Goal: Task Accomplishment & Management: Complete application form

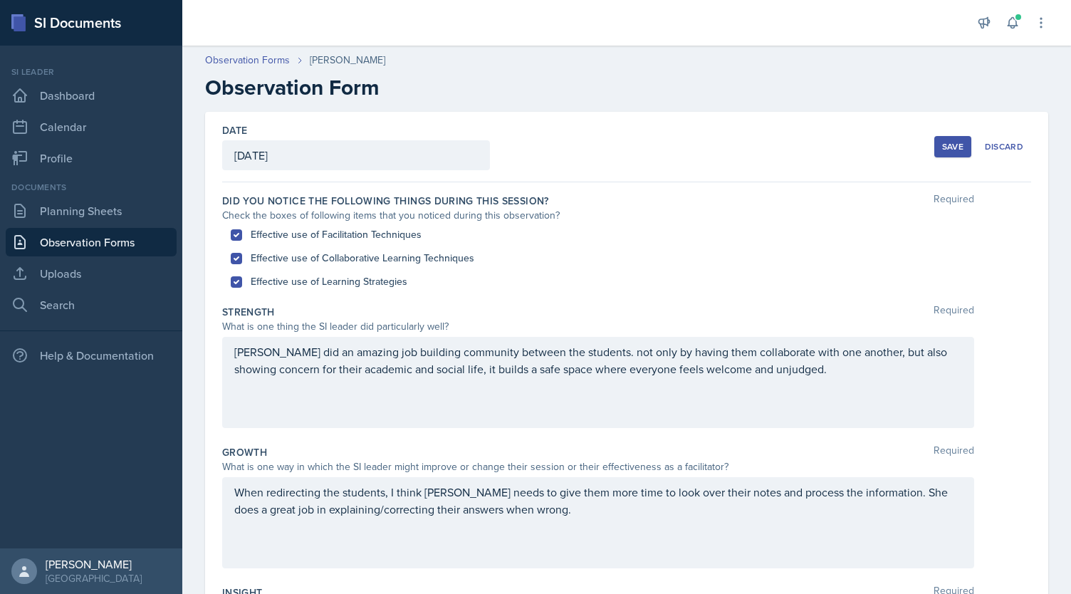
scroll to position [311, 0]
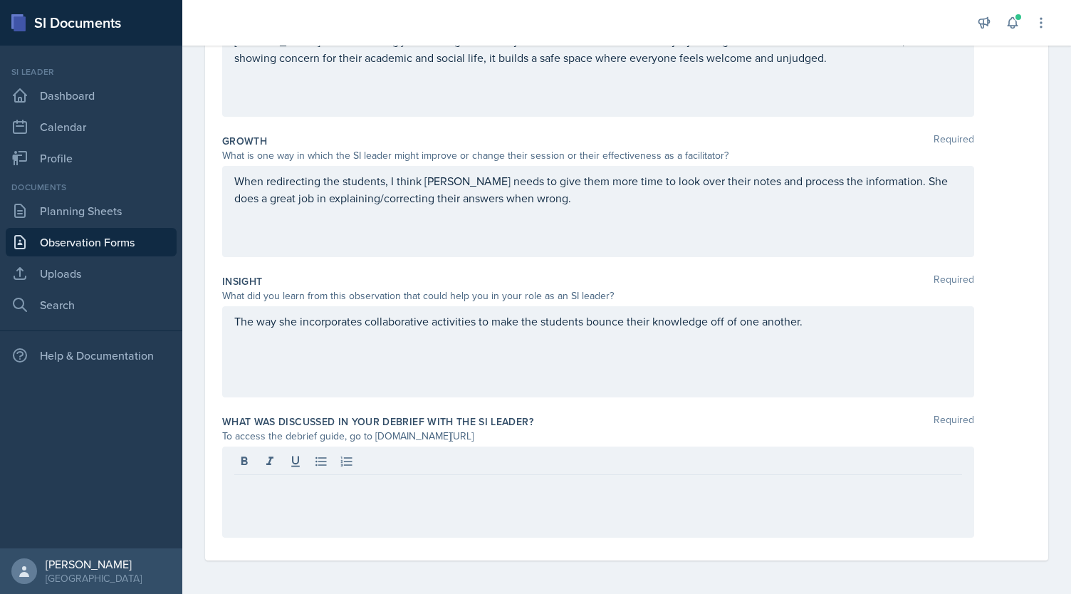
click at [467, 355] on div "The way she incorporates collaborative activities to make the students bounce t…" at bounding box center [598, 351] width 752 height 91
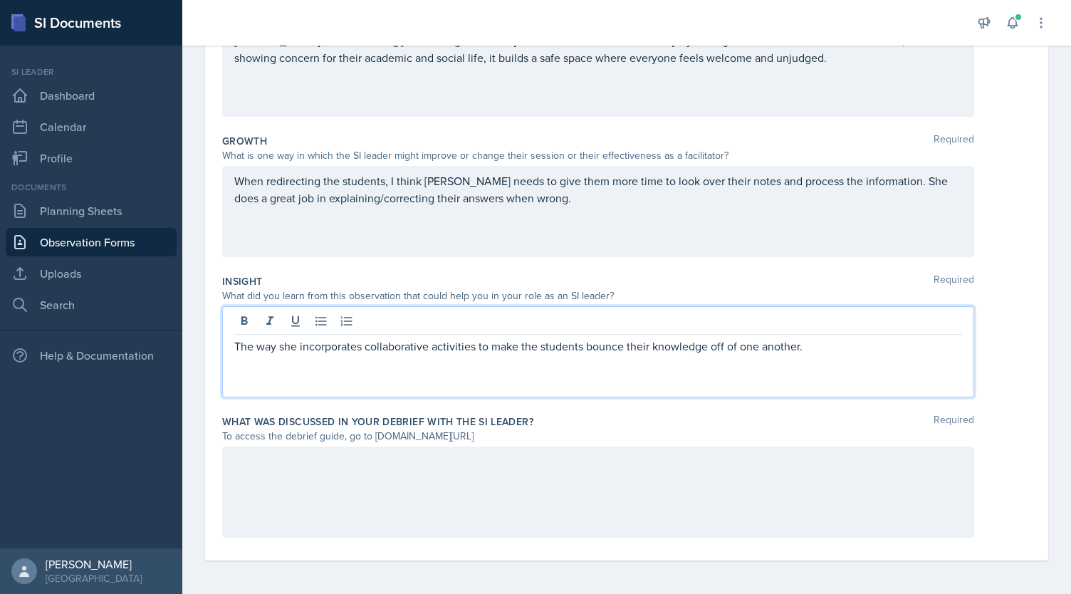
click at [312, 513] on div at bounding box center [598, 491] width 752 height 91
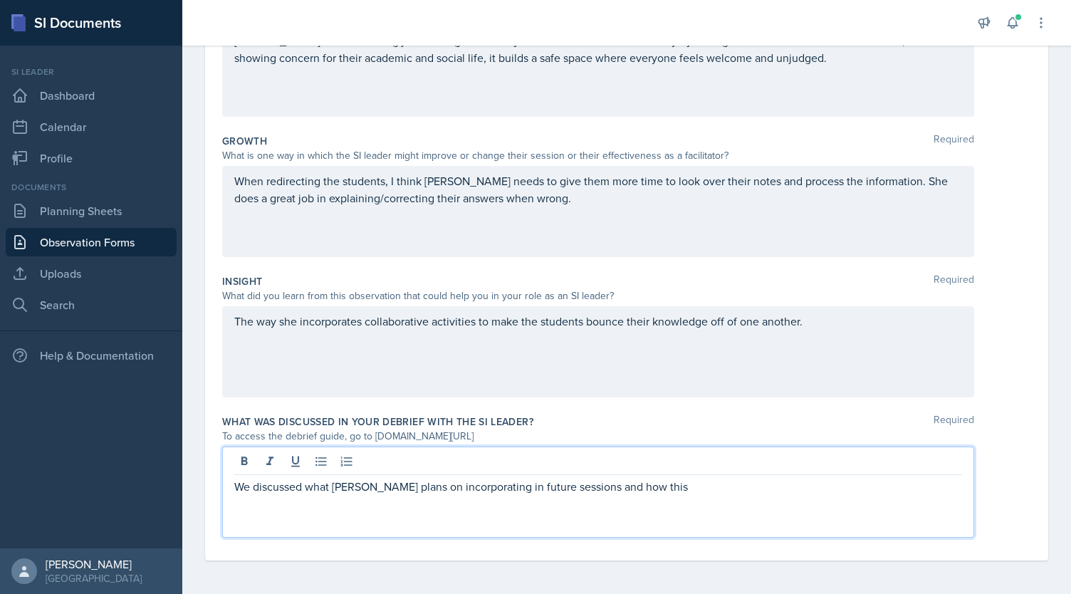
click at [346, 491] on p "We discussed what [PERSON_NAME] plans on incorporating in future sessions and h…" at bounding box center [598, 486] width 728 height 17
click at [363, 489] on p "We discussed what [PERSON_NAME] plans on incorporating in future sessions and h…" at bounding box center [598, 486] width 728 height 17
click at [243, 489] on p "We discussed what [PERSON_NAME] plans on incorporating in future sessions and h…" at bounding box center [598, 486] width 728 height 17
click at [355, 485] on p "After the session, we discussed what [PERSON_NAME] plans on incorporating in fu…" at bounding box center [598, 486] width 728 height 17
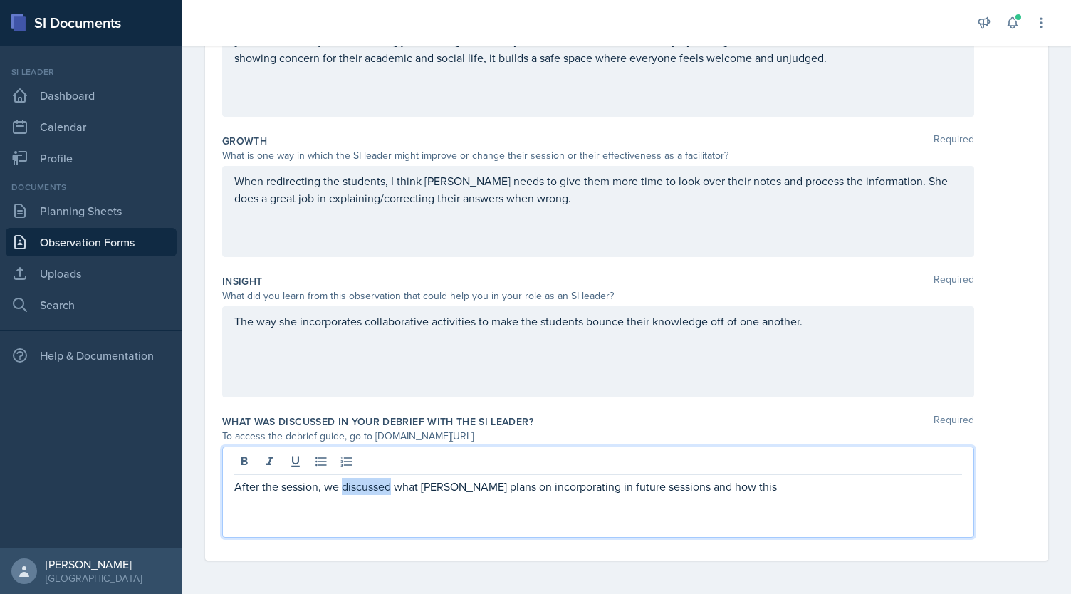
click at [355, 485] on p "After the session, we discussed what [PERSON_NAME] plans on incorporating in fu…" at bounding box center [598, 486] width 728 height 17
click at [355, 485] on p "After the session, we discussed the CGI's we both observed and asked [PERSON_NA…" at bounding box center [598, 495] width 728 height 34
click at [449, 486] on p "After the session, we discussed the CGIs we both observed and asked [PERSON_NAM…" at bounding box center [598, 495] width 728 height 34
click at [328, 489] on p "After the session, we discussed the CGIs we both observed and asked [PERSON_NAM…" at bounding box center [598, 495] width 728 height 34
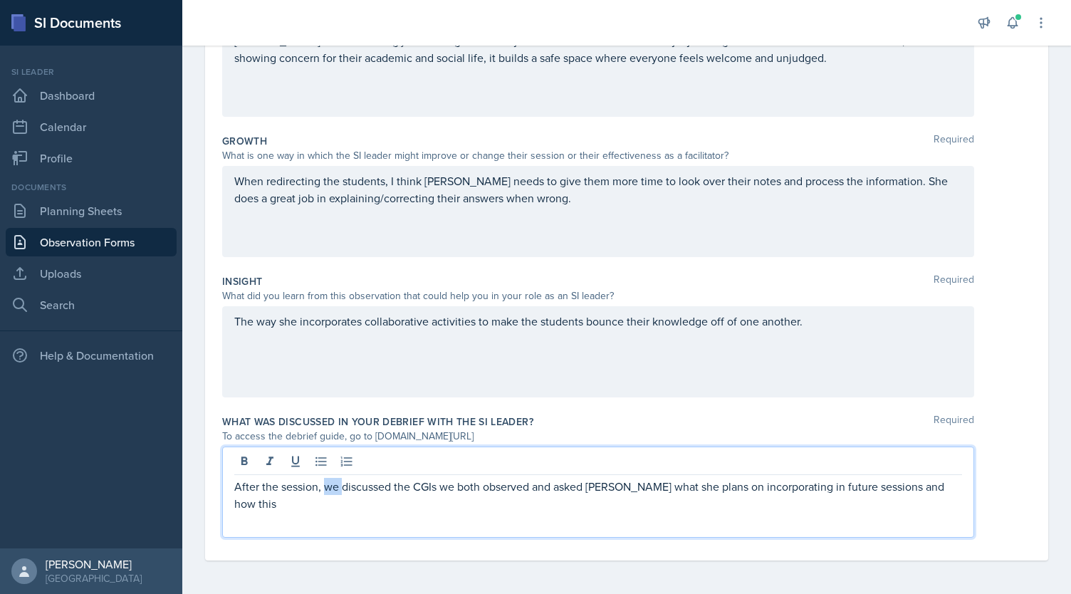
click at [328, 489] on p "After the session, we discussed the CGIs we both observed and asked [PERSON_NAM…" at bounding box center [598, 495] width 728 height 34
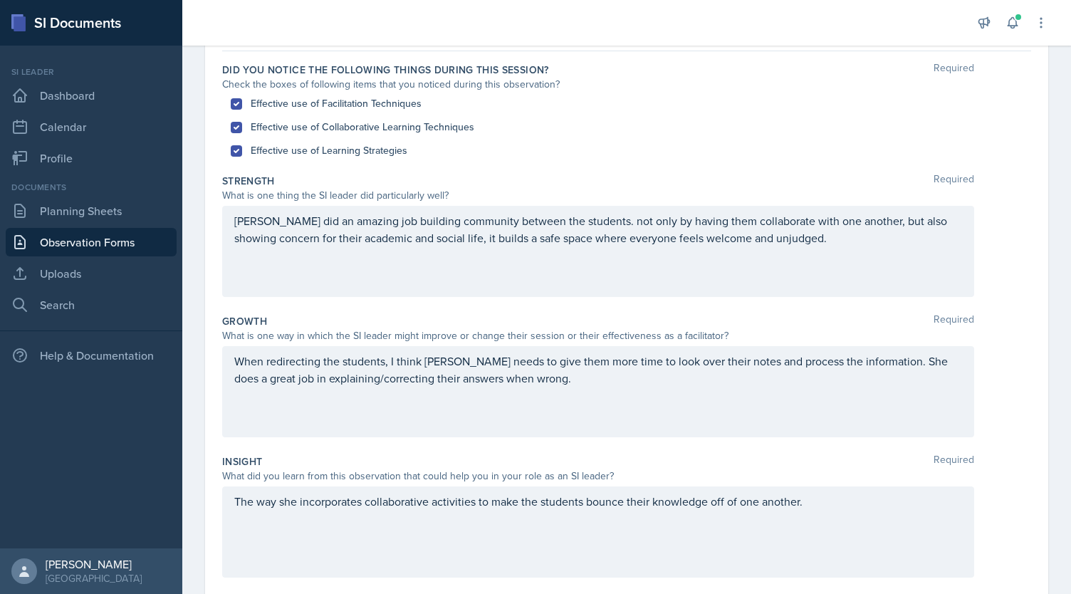
scroll to position [0, 0]
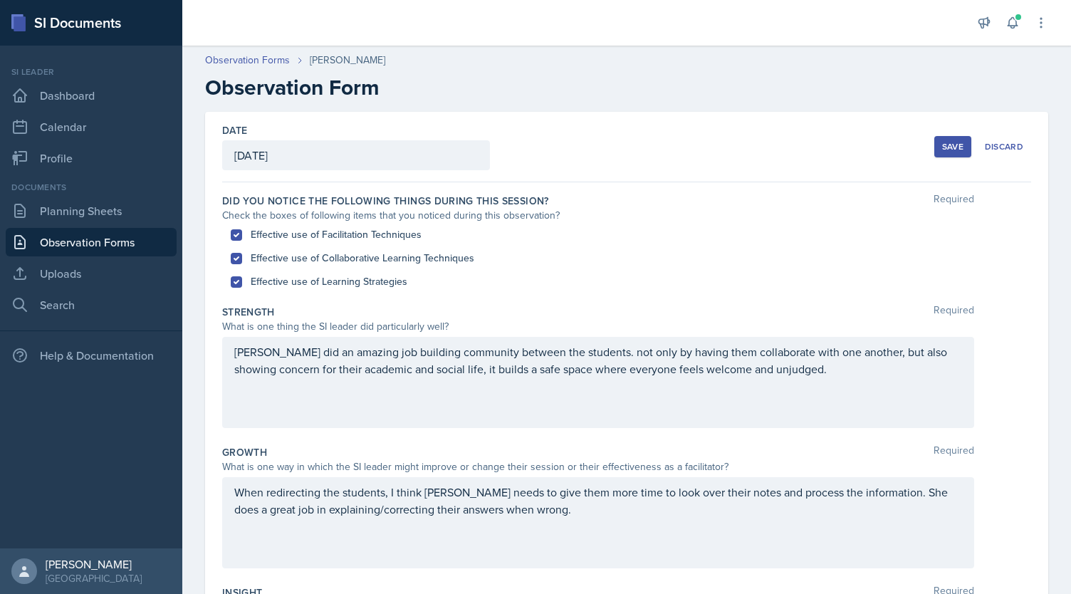
click at [235, 352] on div "[PERSON_NAME] did an amazing job building community between the students. not o…" at bounding box center [598, 382] width 752 height 91
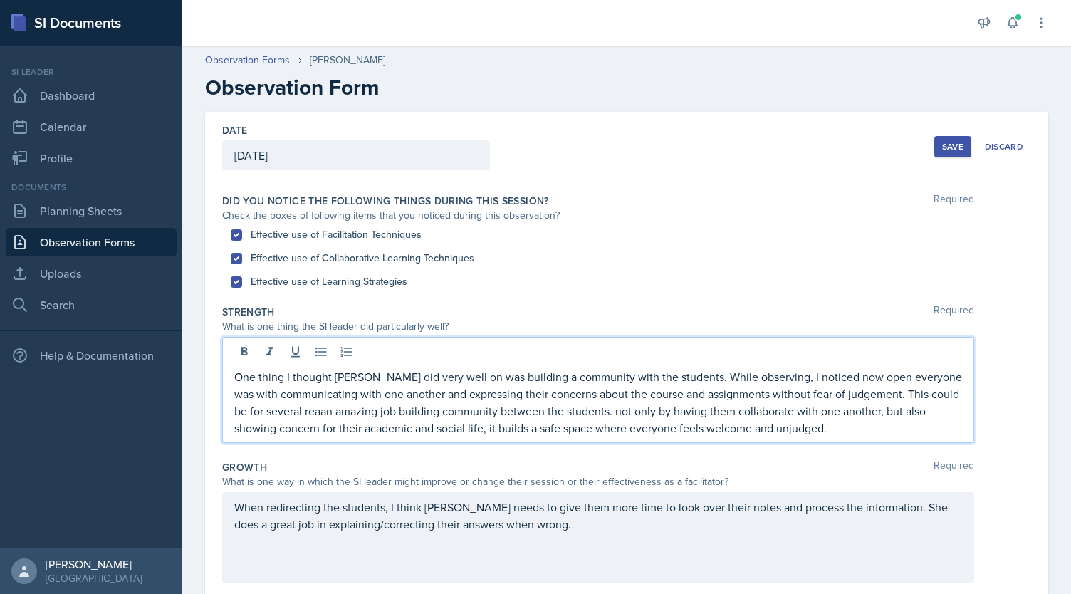
click at [886, 395] on p "One thing I thought [PERSON_NAME] did very well on was building a community wit…" at bounding box center [598, 402] width 728 height 68
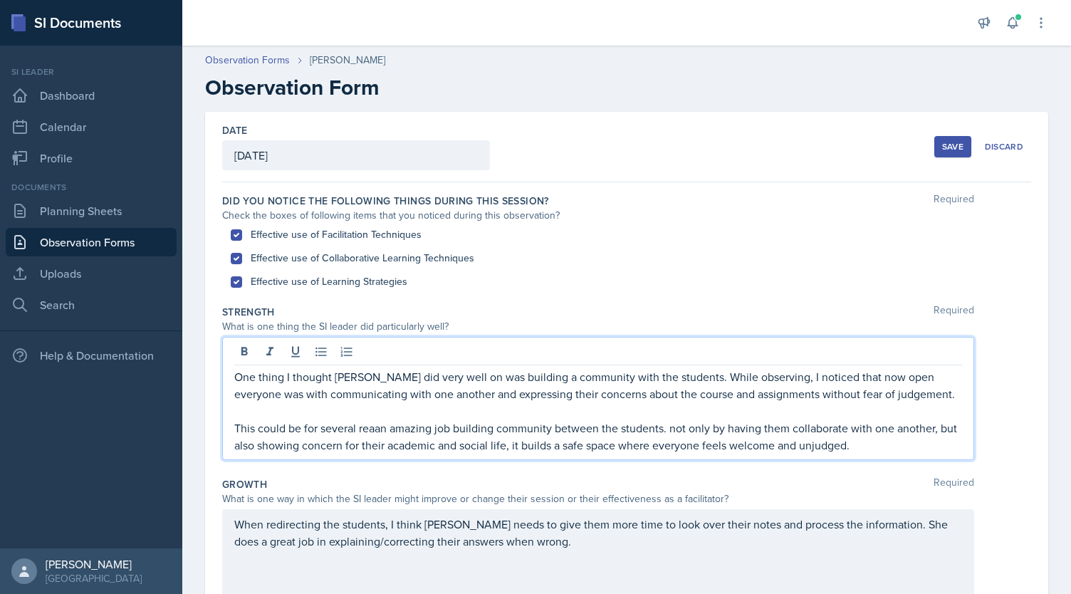
click at [857, 376] on p "One thing I thought [PERSON_NAME] did very well on was building a community wit…" at bounding box center [598, 385] width 728 height 34
click at [874, 378] on p "One thing I thought [PERSON_NAME] did very well was building a community with t…" at bounding box center [598, 385] width 728 height 34
click at [612, 395] on p "One thing I thought [PERSON_NAME] did very well was building a community with t…" at bounding box center [598, 385] width 728 height 34
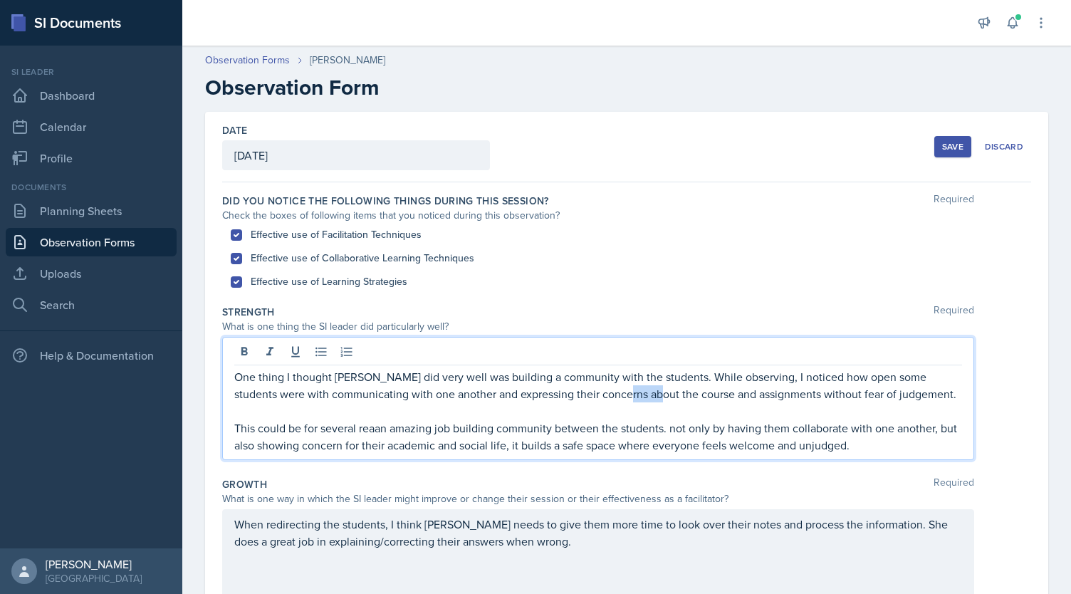
click at [612, 395] on p "One thing I thought [PERSON_NAME] did very well was building a community with t…" at bounding box center [598, 385] width 728 height 34
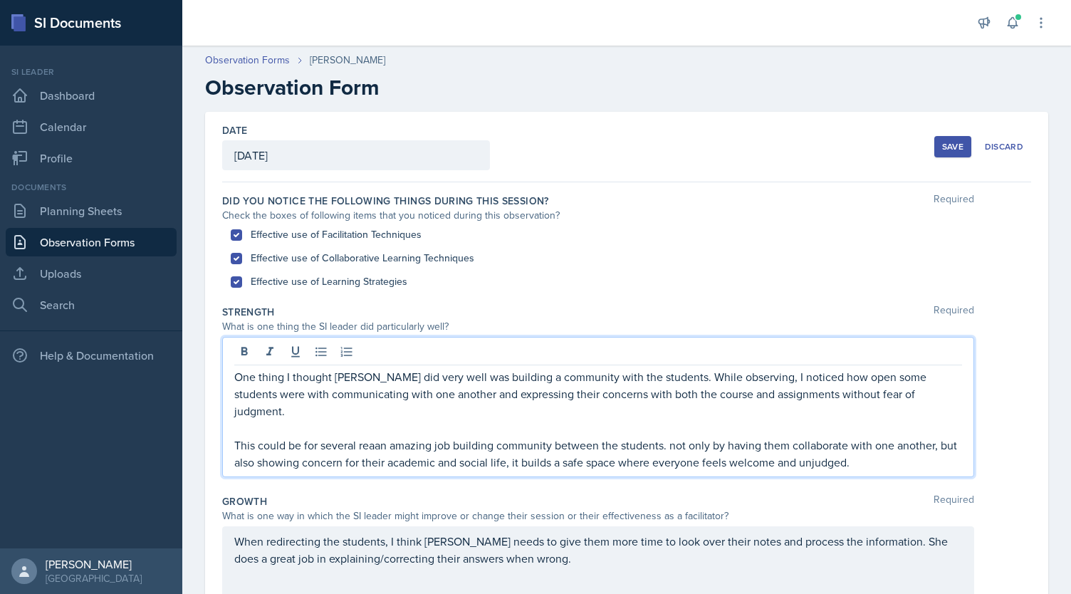
click at [944, 396] on p "One thing I thought [PERSON_NAME] did very well was building a community with t…" at bounding box center [598, 393] width 728 height 51
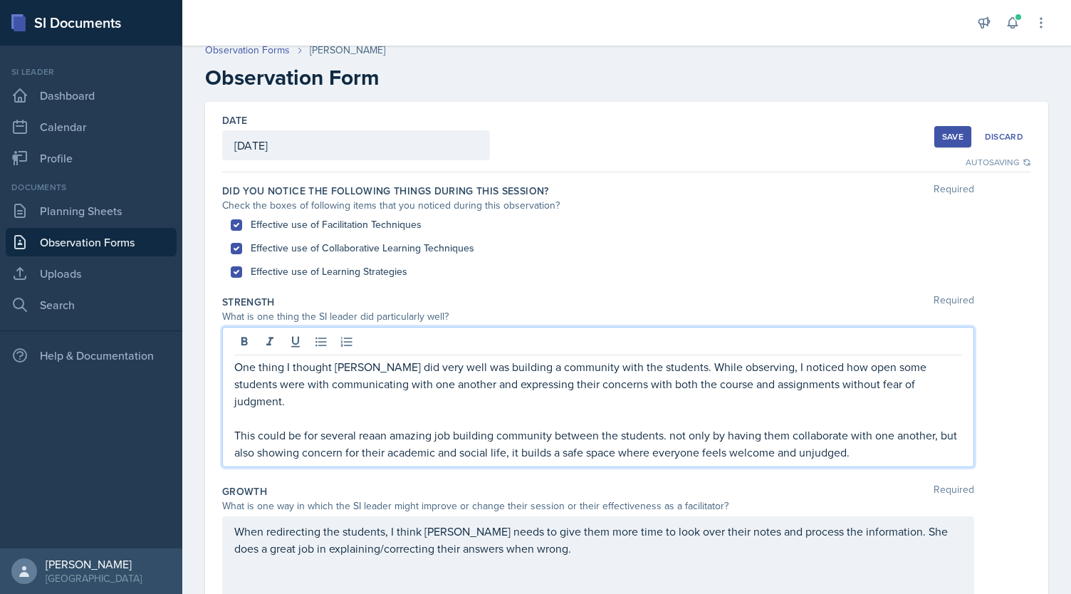
scroll to position [7, 0]
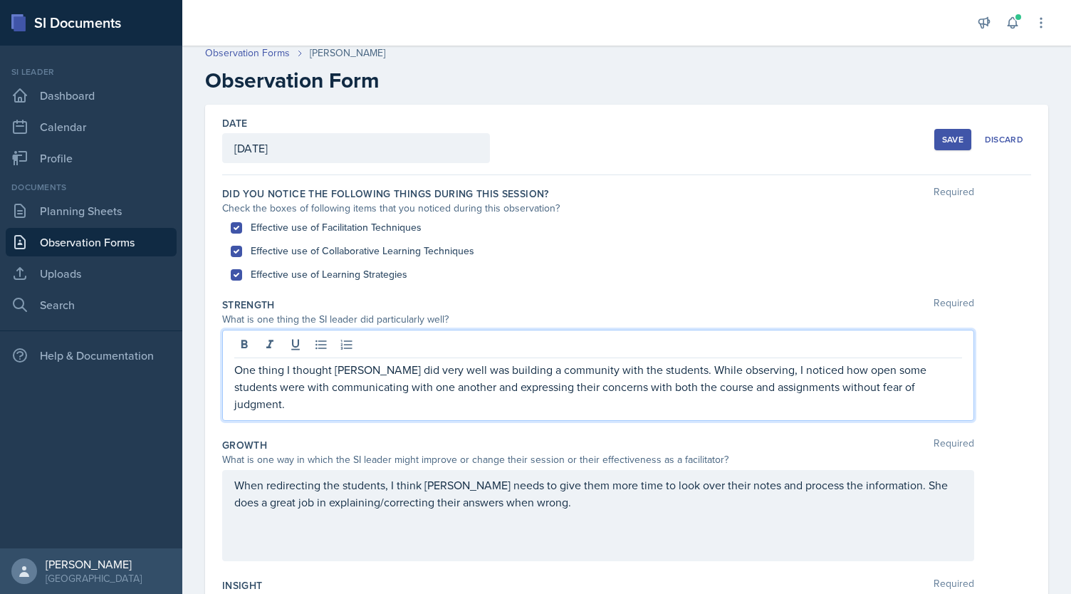
click at [904, 406] on div "One thing I thought [PERSON_NAME] did very well was building a community with t…" at bounding box center [598, 375] width 752 height 91
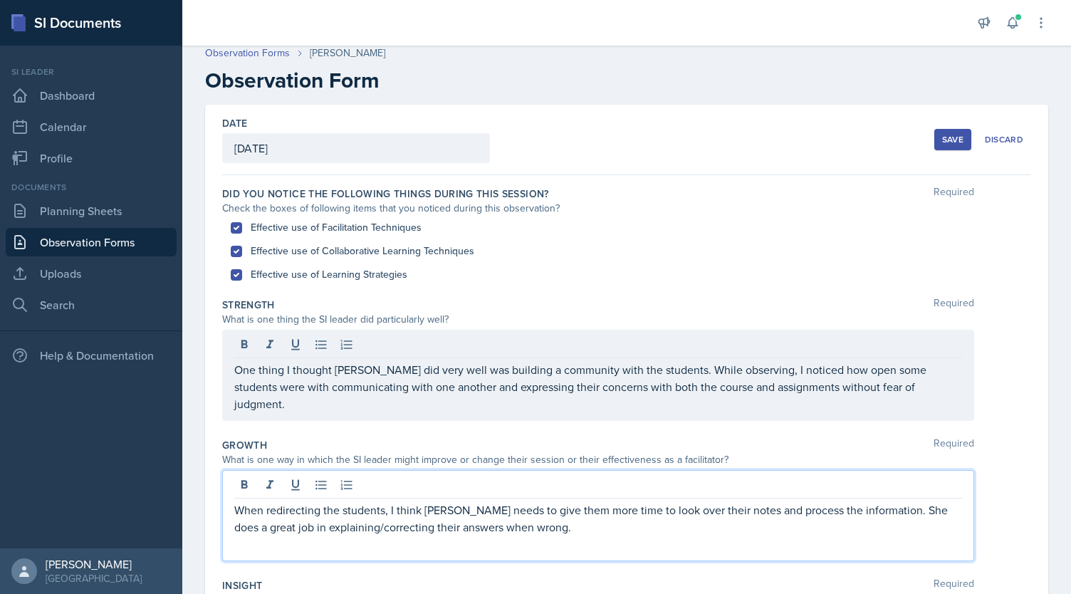
click at [235, 487] on div "When redirecting the students, I think [PERSON_NAME] needs to give them more ti…" at bounding box center [598, 515] width 752 height 91
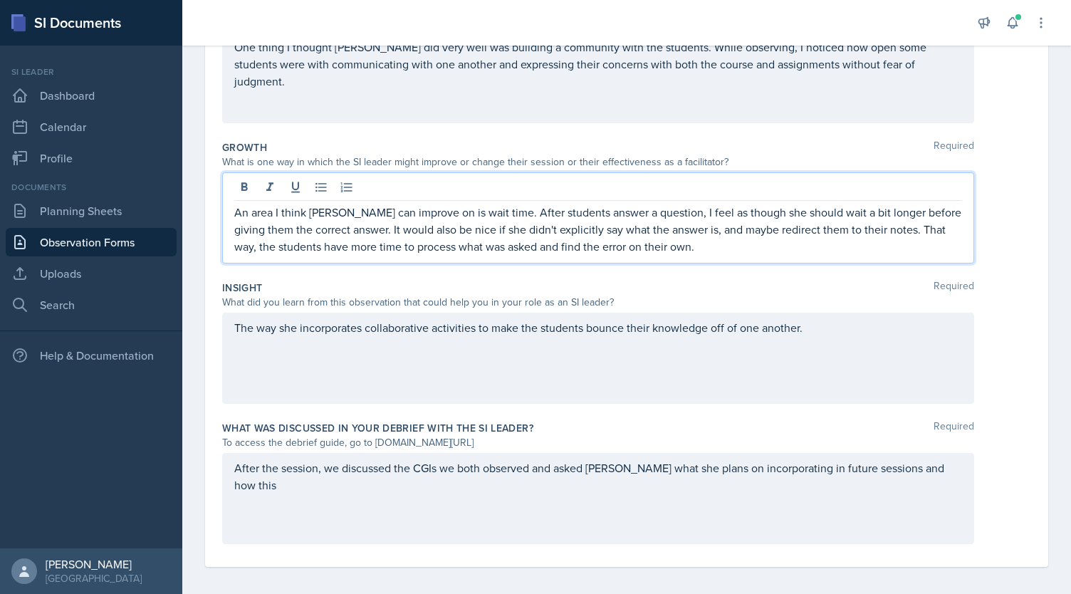
scroll to position [311, 0]
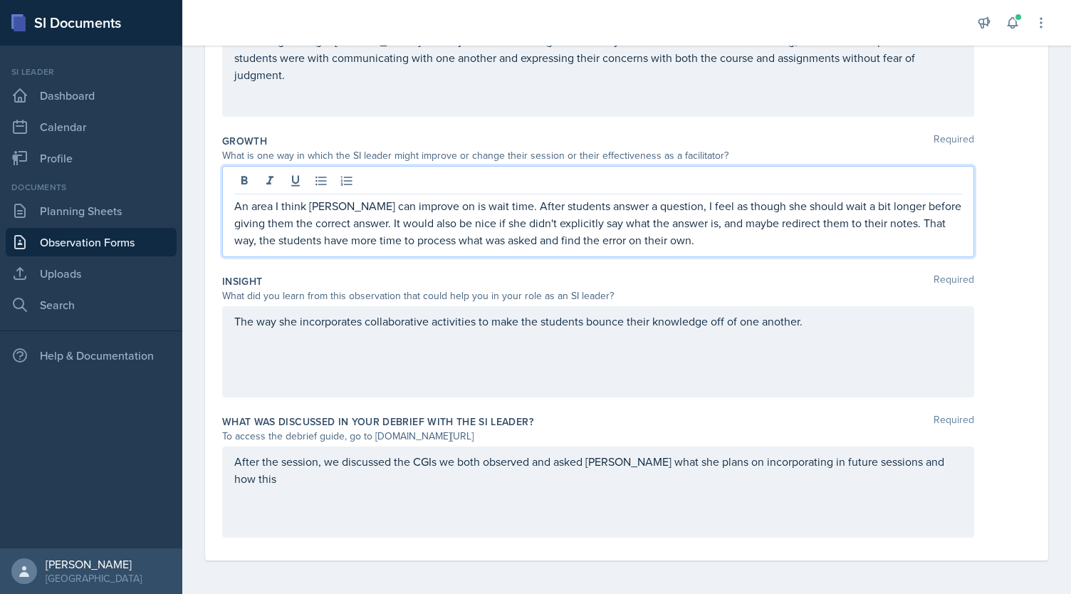
click at [536, 354] on div "The way she incorporates collaborative activities to make the students bounce t…" at bounding box center [598, 351] width 752 height 91
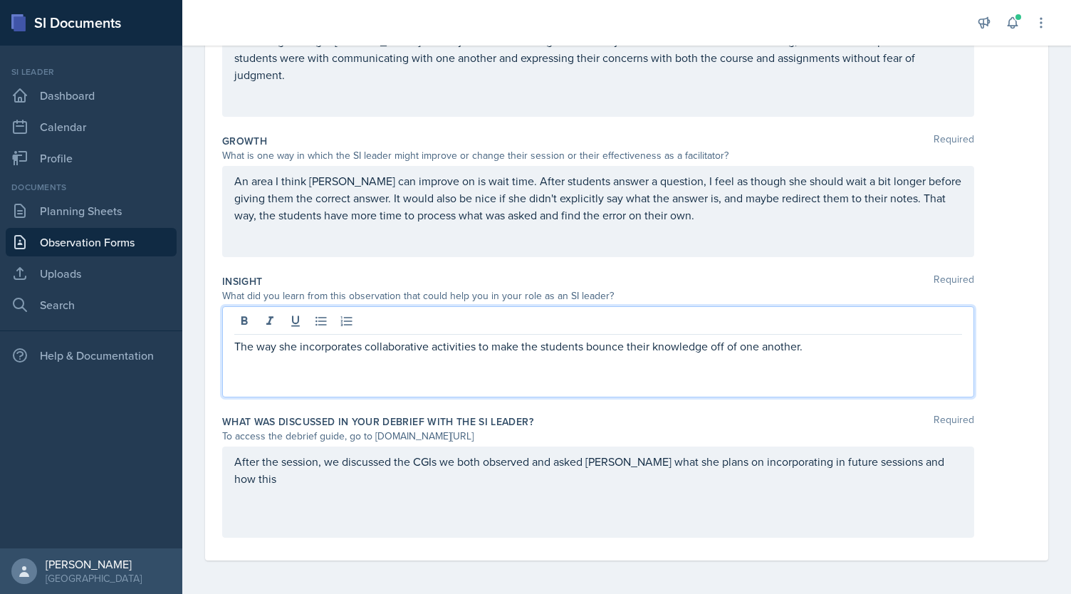
click at [231, 343] on div "The way she incorporates collaborative activities to make the students bounce t…" at bounding box center [598, 351] width 752 height 91
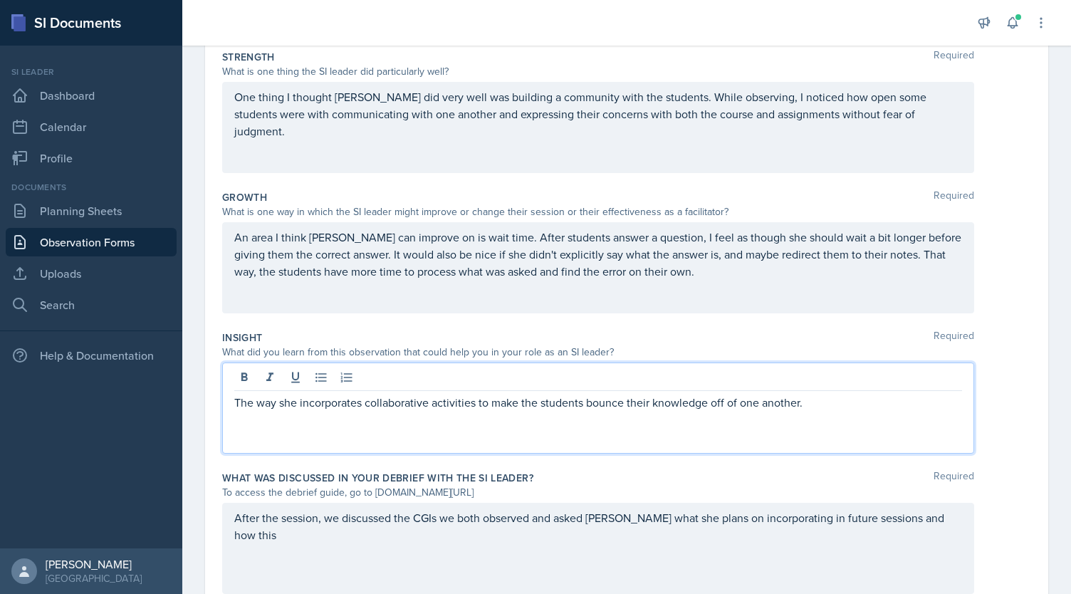
scroll to position [254, 0]
click at [234, 402] on p "The way she incorporates collaborative activities to make the students bounce t…" at bounding box center [598, 403] width 728 height 17
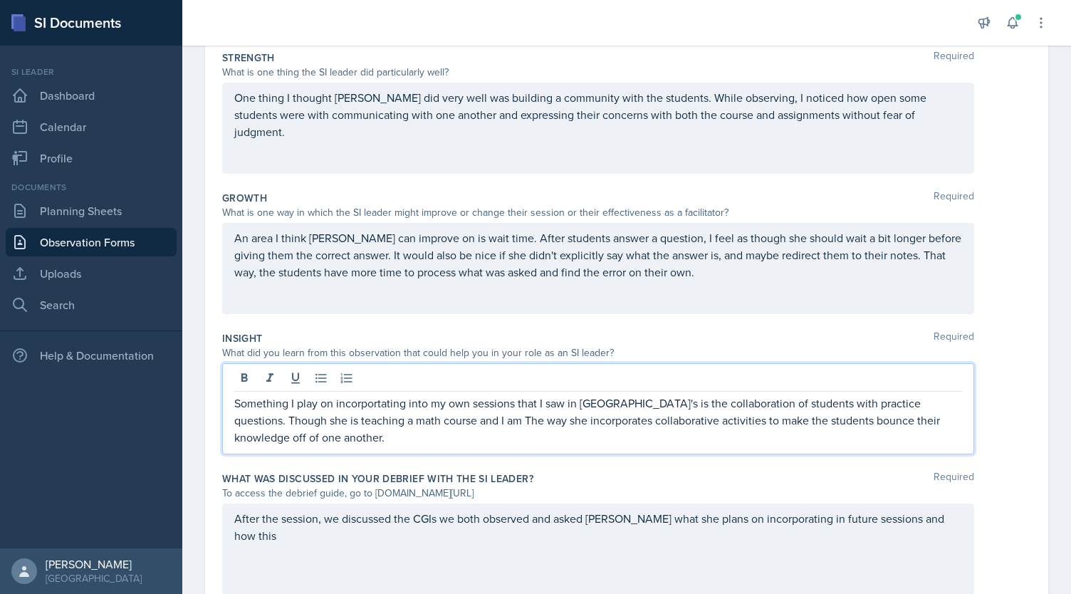
click at [283, 416] on p "Something I play on incorportating into my own sessions that I saw in [GEOGRAPH…" at bounding box center [598, 420] width 728 height 51
click at [431, 416] on p "Something I play on incorportating into my own sessions that I saw in [GEOGRAPH…" at bounding box center [598, 420] width 728 height 51
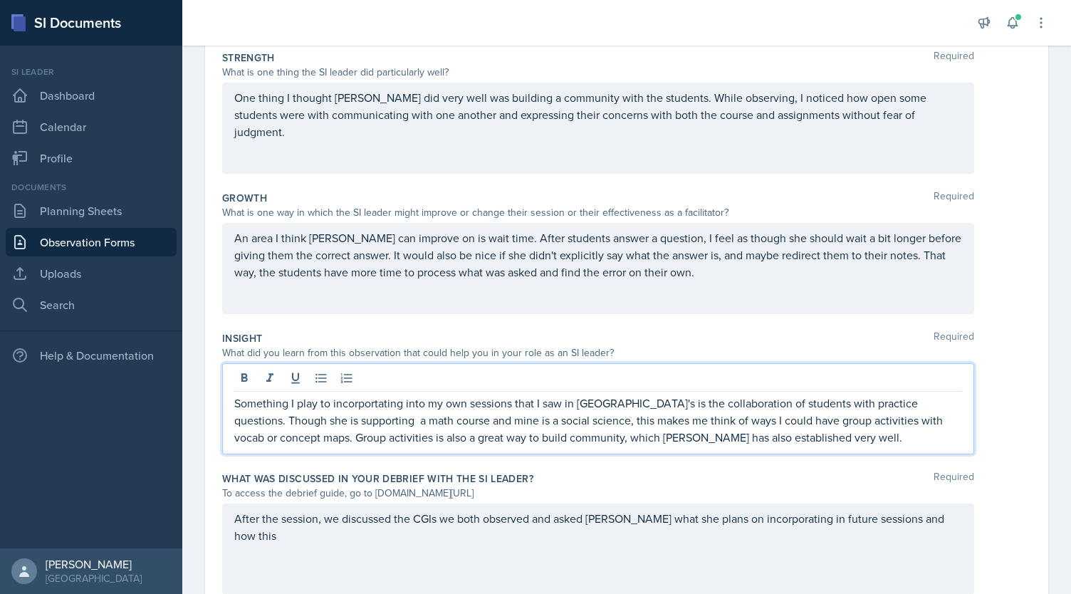
click at [309, 404] on p "Something I play to incorportating into my own sessions that I saw in [GEOGRAPH…" at bounding box center [598, 420] width 728 height 51
click at [383, 425] on p "Something I plan to incorportating into my own sessions that I saw in [PERSON_N…" at bounding box center [598, 420] width 728 height 51
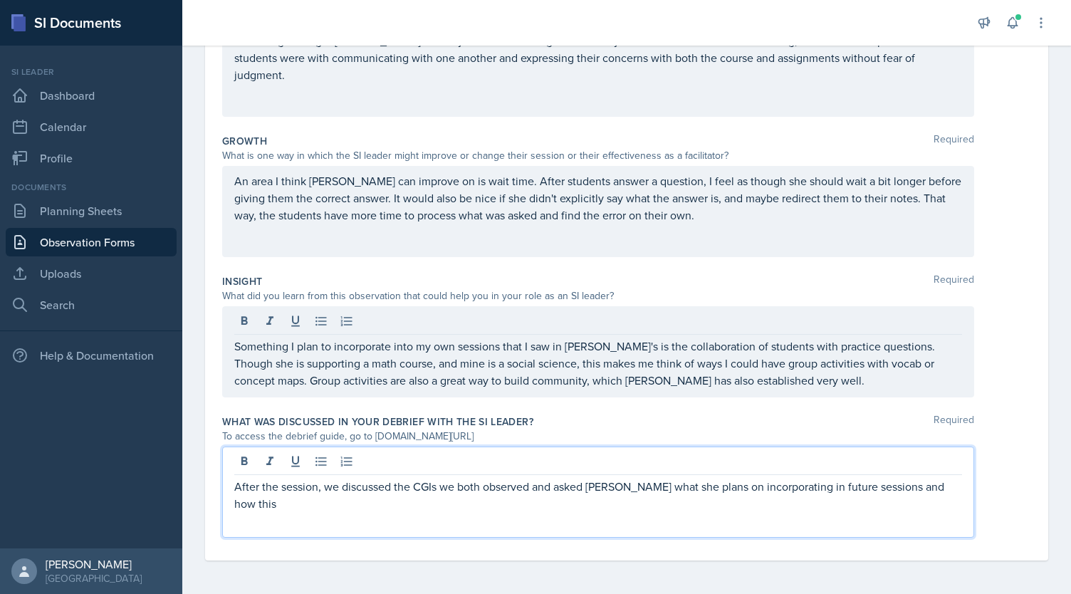
click at [254, 480] on p "After the session, we discussed the CGIs we both observed and asked [PERSON_NAM…" at bounding box center [598, 495] width 728 height 34
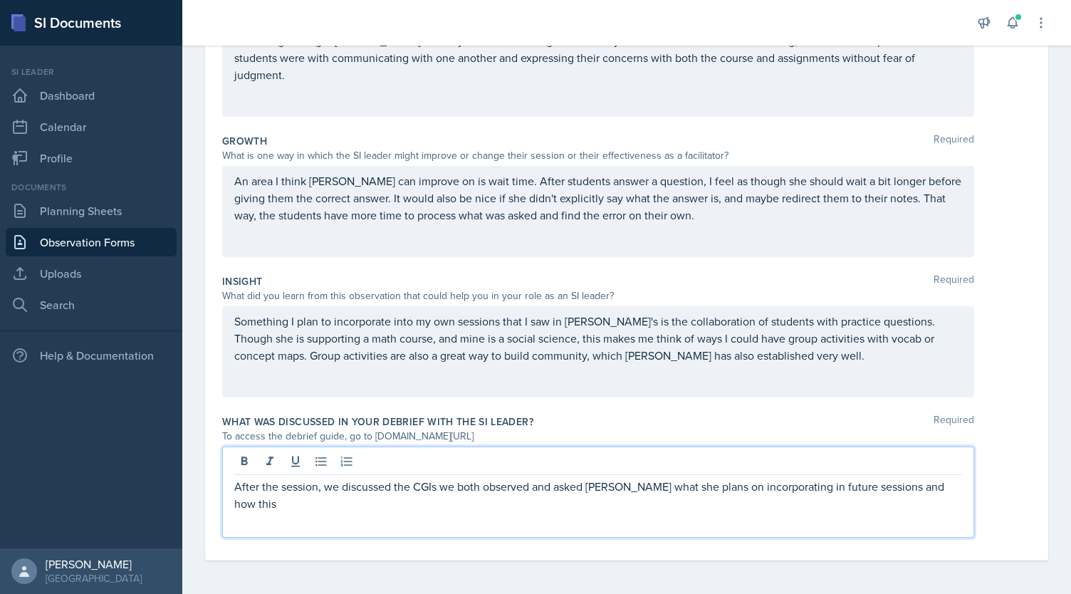
click at [449, 488] on p "After the session, we discussed the CGIs we both observed and asked [PERSON_NAM…" at bounding box center [598, 495] width 728 height 34
click at [481, 485] on p "After the session, we discussed the CGIs we both observed and asked [PERSON_NAM…" at bounding box center [598, 495] width 728 height 34
click at [768, 487] on p "After the session, we discussed the CGIs we both (the other observer and I) obs…" at bounding box center [598, 495] width 728 height 34
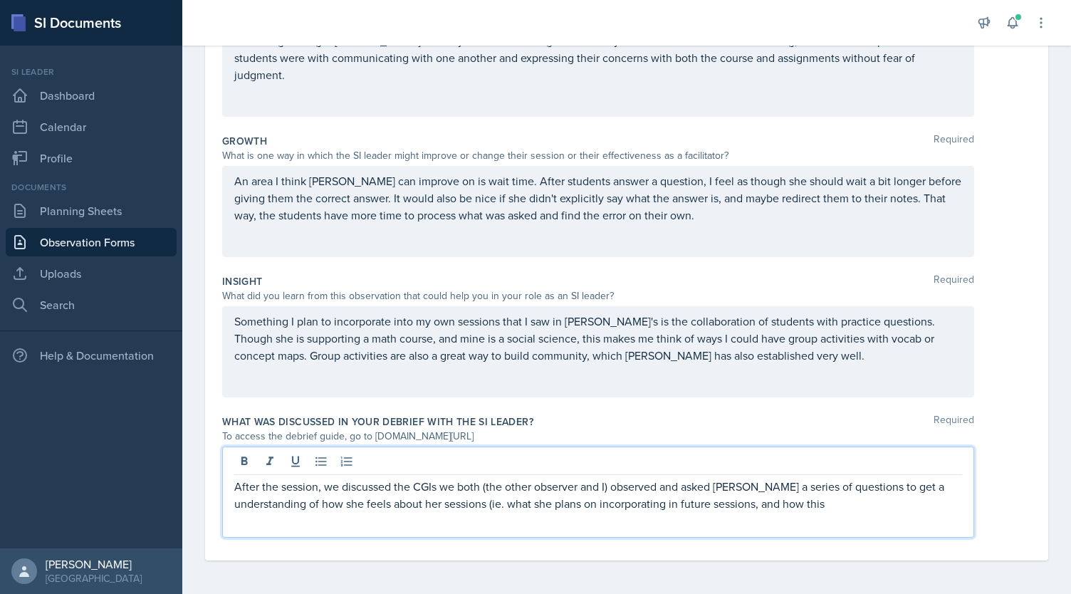
click at [770, 499] on p "After the session, we discussed the CGIs we both (the other observer and I) obs…" at bounding box center [598, 495] width 728 height 34
click at [795, 505] on p "After the session, we discussed the CGIs we both (the other observer and I) obs…" at bounding box center [598, 503] width 728 height 51
click at [769, 518] on p "After the session, we discussed the CGIs we both (the other observer and I) obs…" at bounding box center [598, 503] width 728 height 51
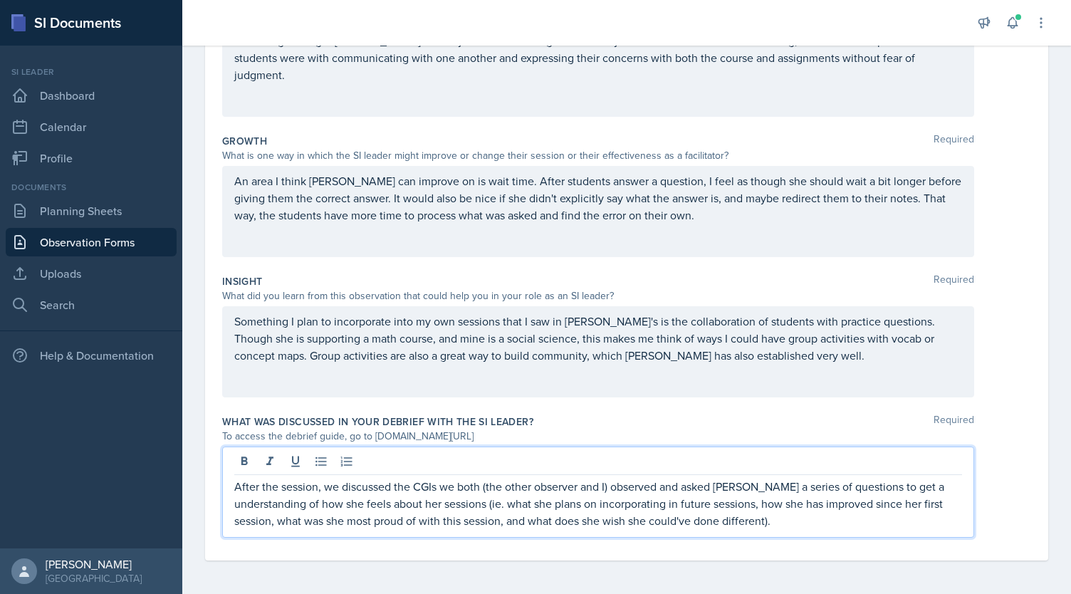
click at [728, 414] on div "What was discussed in your debrief with the SI Leader? Required" at bounding box center [626, 421] width 809 height 14
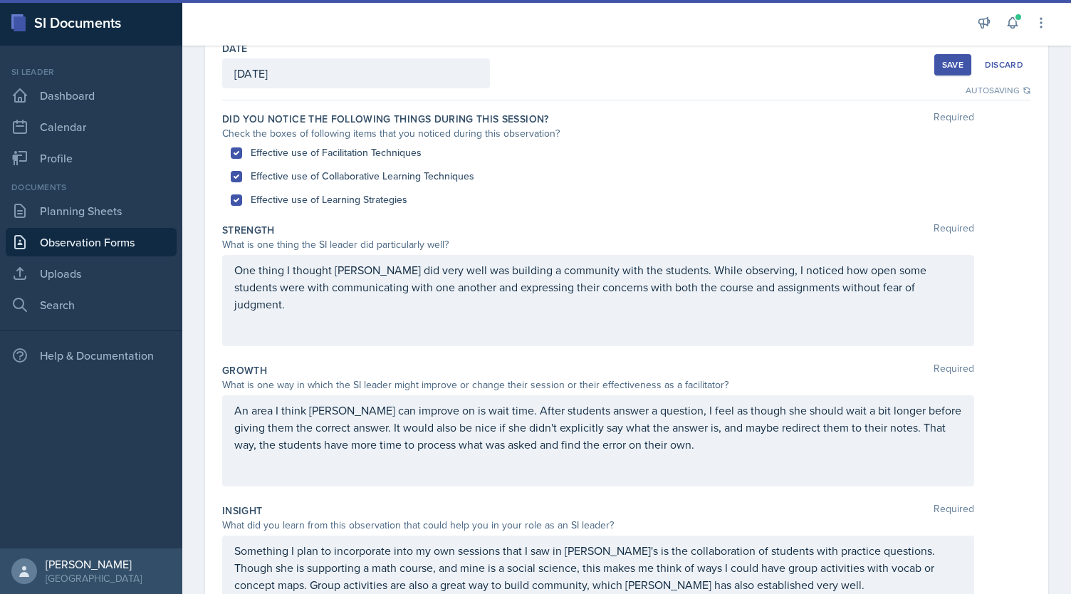
scroll to position [0, 0]
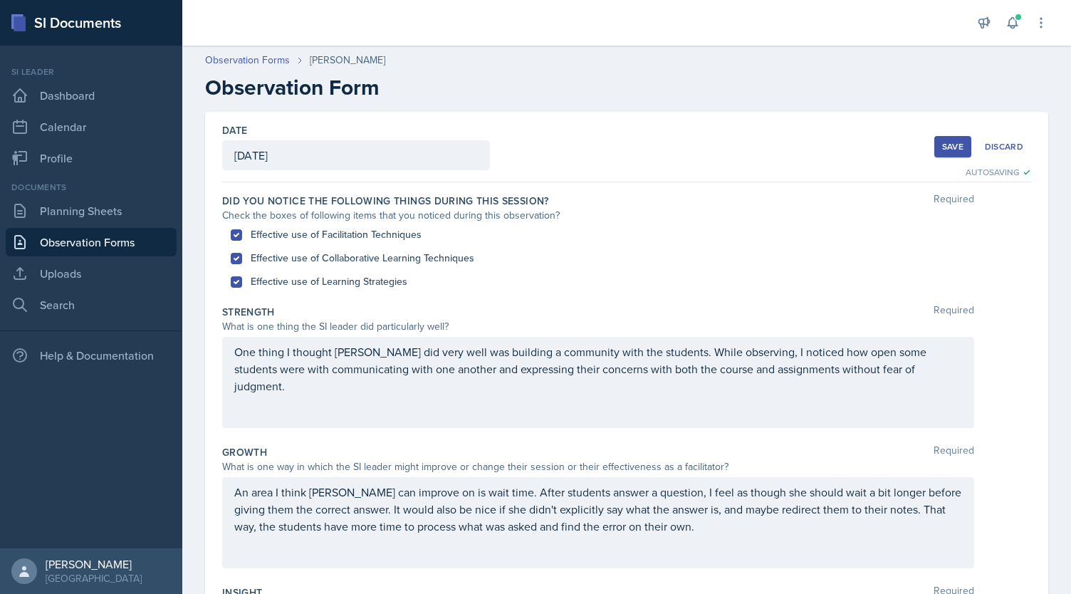
click at [942, 150] on div "Save" at bounding box center [952, 146] width 21 height 11
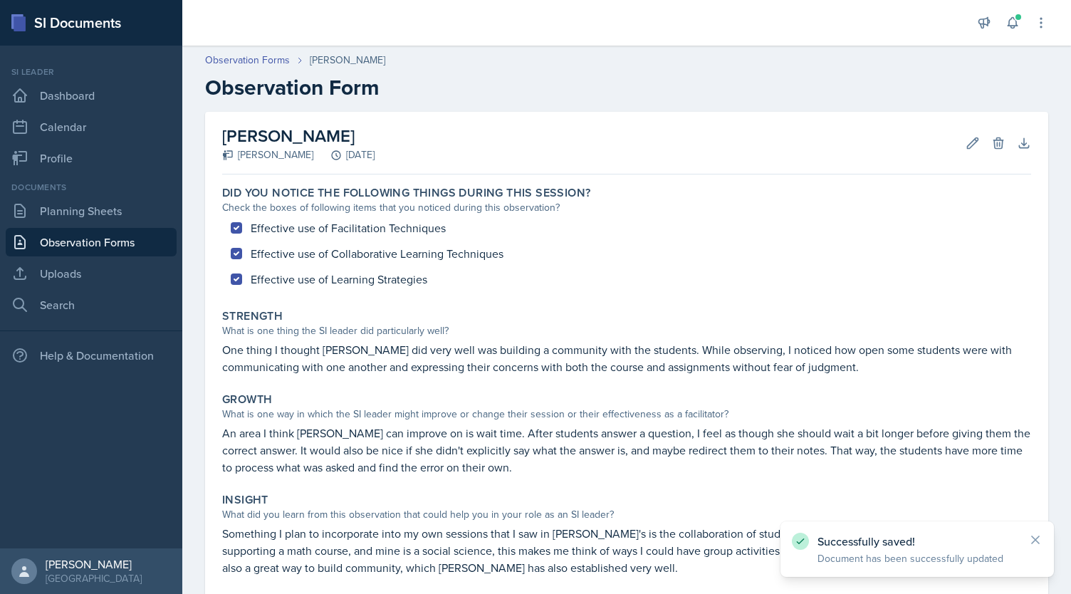
scroll to position [180, 0]
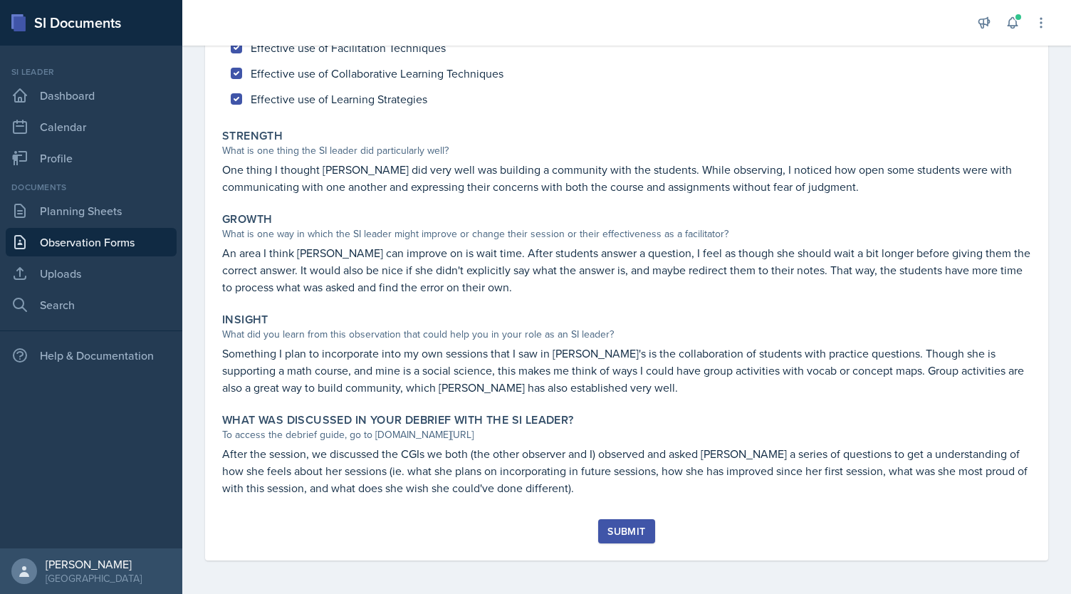
click at [614, 528] on div "Submit" at bounding box center [626, 531] width 38 height 11
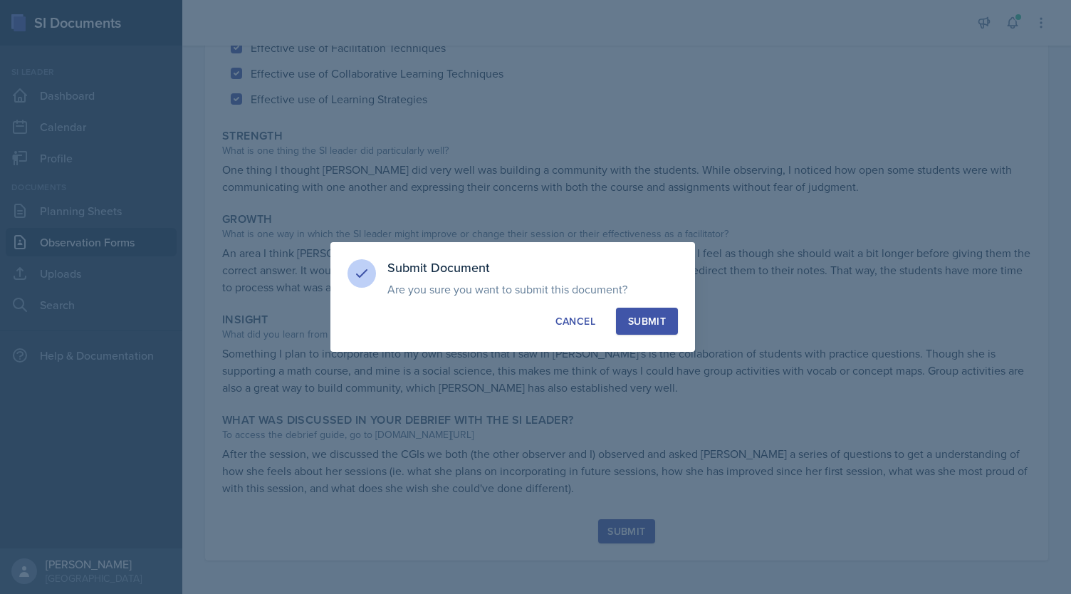
click at [658, 315] on div "Submit" at bounding box center [647, 321] width 38 height 14
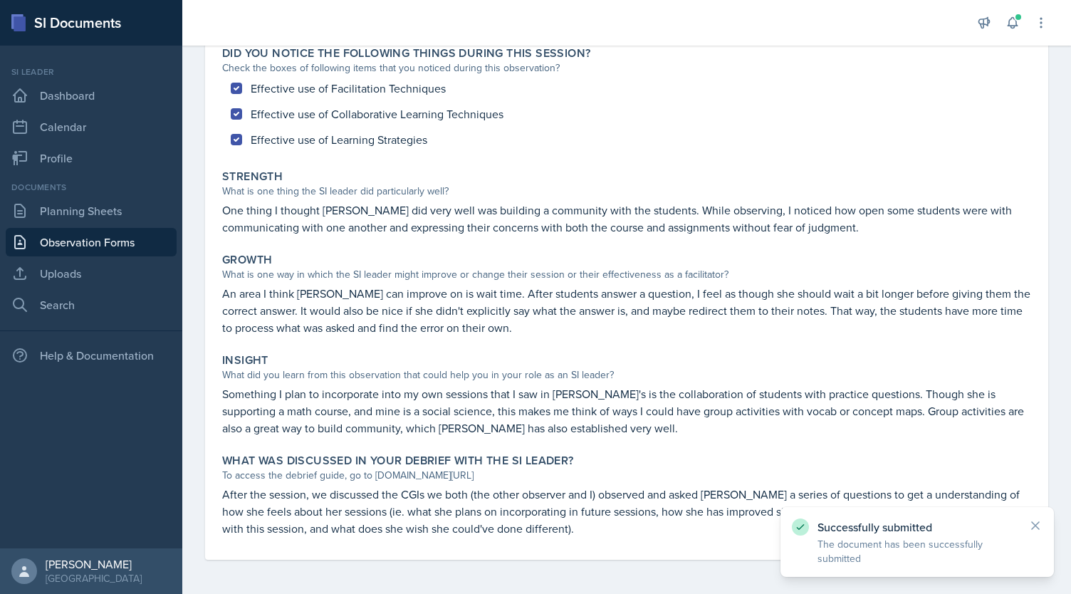
scroll to position [0, 0]
